Goal: Navigation & Orientation: Understand site structure

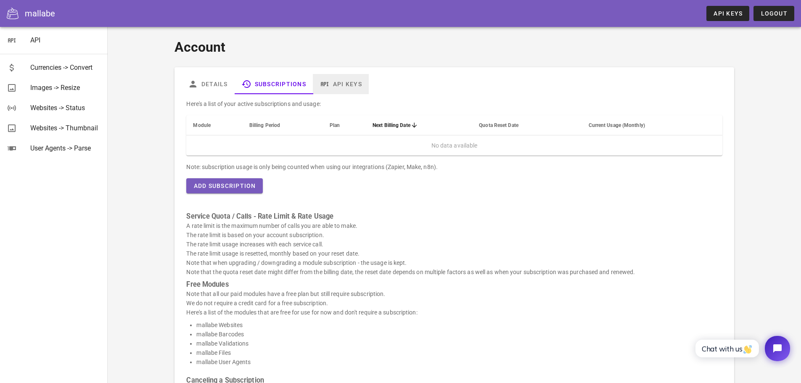
click at [342, 92] on link "API Keys" at bounding box center [341, 84] width 56 height 20
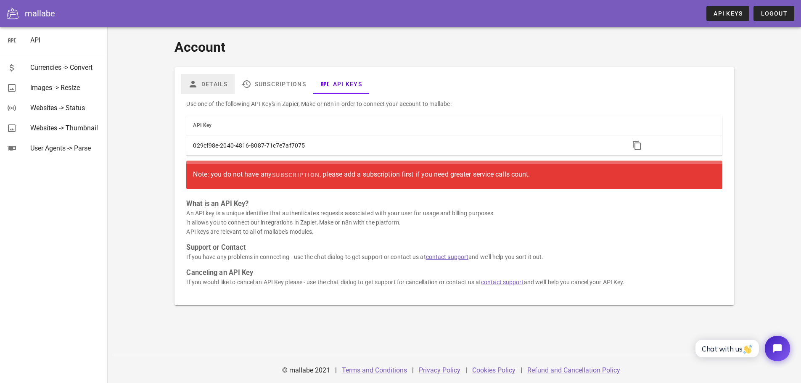
click at [195, 85] on icon at bounding box center [193, 84] width 10 height 10
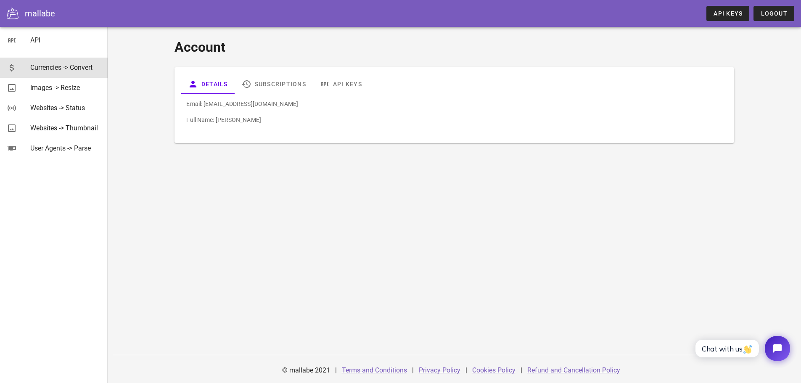
click at [68, 72] on div "Currencies -> Convert" at bounding box center [65, 67] width 71 height 18
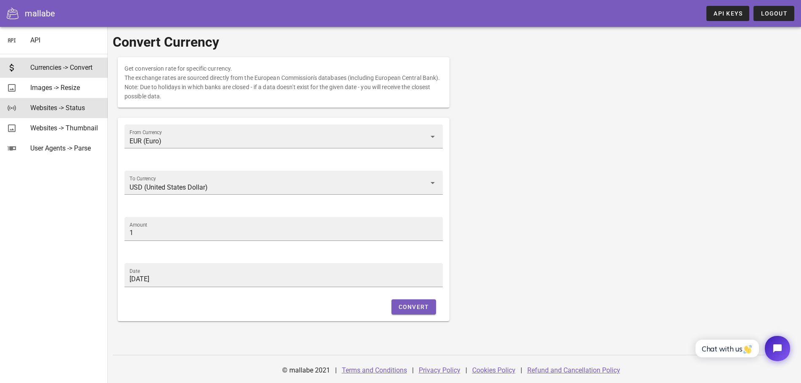
click at [71, 108] on div "Websites -> Status" at bounding box center [65, 108] width 71 height 8
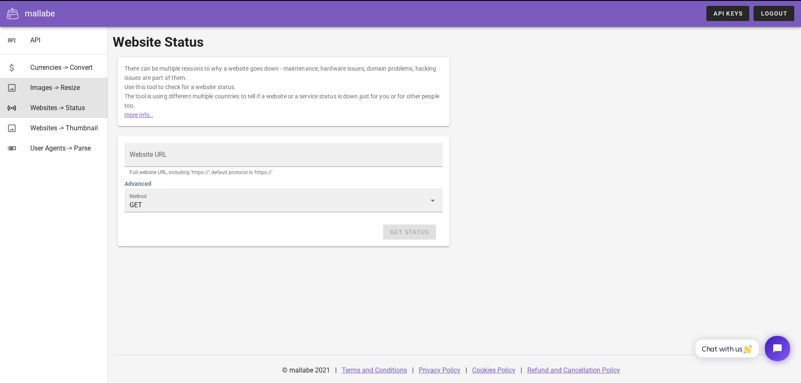
click at [70, 91] on div "Images -> Resize" at bounding box center [65, 88] width 71 height 8
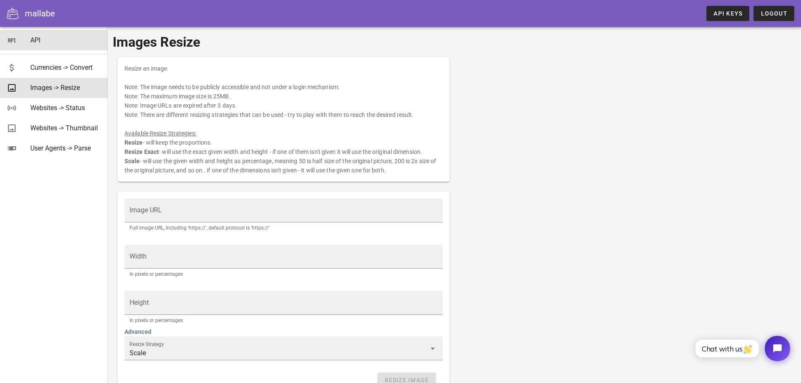
click at [34, 40] on div "API" at bounding box center [65, 40] width 71 height 8
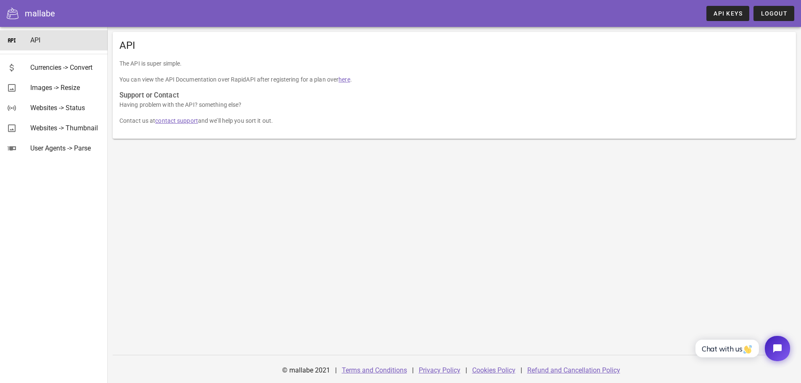
click at [22, 8] on div at bounding box center [16, 14] width 18 height 12
click at [11, 18] on icon at bounding box center [13, 14] width 12 height 12
click at [32, 9] on div "mallabe" at bounding box center [40, 13] width 30 height 13
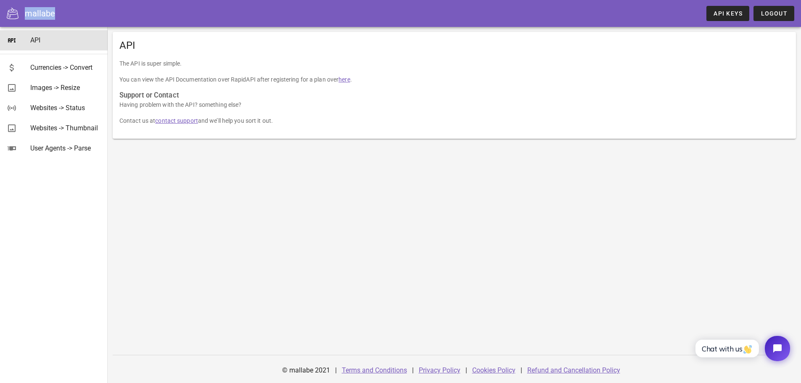
click at [39, 10] on div "mallabe" at bounding box center [40, 13] width 30 height 13
click at [47, 10] on div "mallabe" at bounding box center [40, 13] width 30 height 13
click at [67, 10] on div "mallabe API Keys Logout" at bounding box center [400, 13] width 801 height 27
click at [187, 37] on div "API" at bounding box center [454, 45] width 683 height 27
click at [60, 69] on div "Currencies -> Convert" at bounding box center [65, 67] width 71 height 8
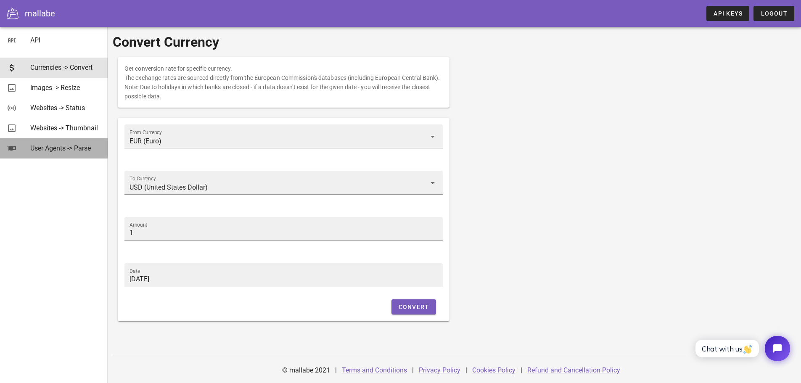
click at [76, 154] on div "User Agents -> Parse" at bounding box center [65, 148] width 71 height 18
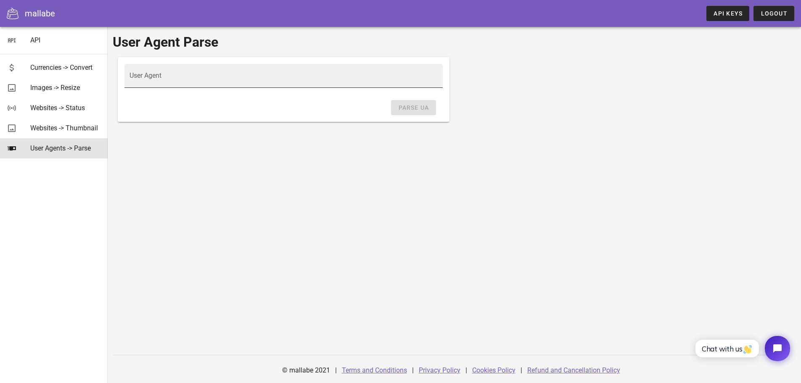
click at [182, 92] on div at bounding box center [283, 94] width 308 height 6
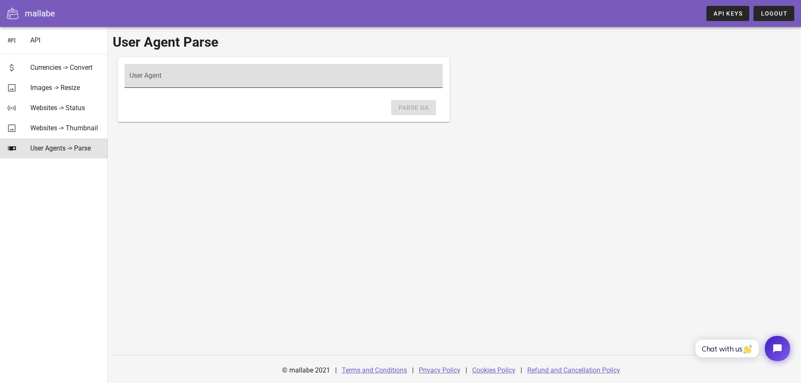
click at [186, 72] on div "User Agent" at bounding box center [283, 76] width 308 height 24
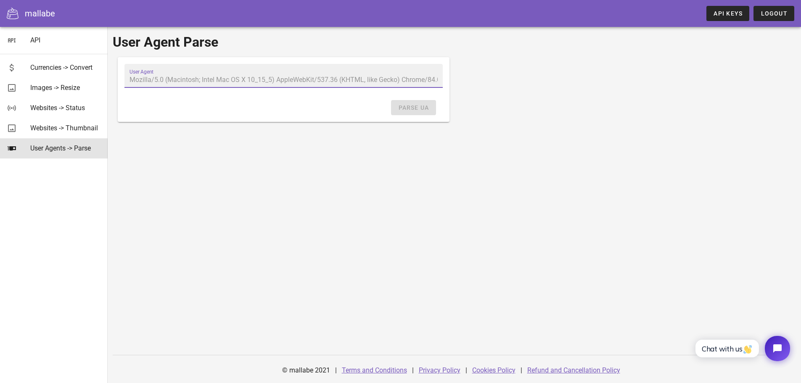
click at [186, 72] on div "User Agent" at bounding box center [283, 76] width 308 height 24
click at [63, 127] on div "Websites -> Thumbnail" at bounding box center [65, 128] width 71 height 8
